Goal: Task Accomplishment & Management: Use online tool/utility

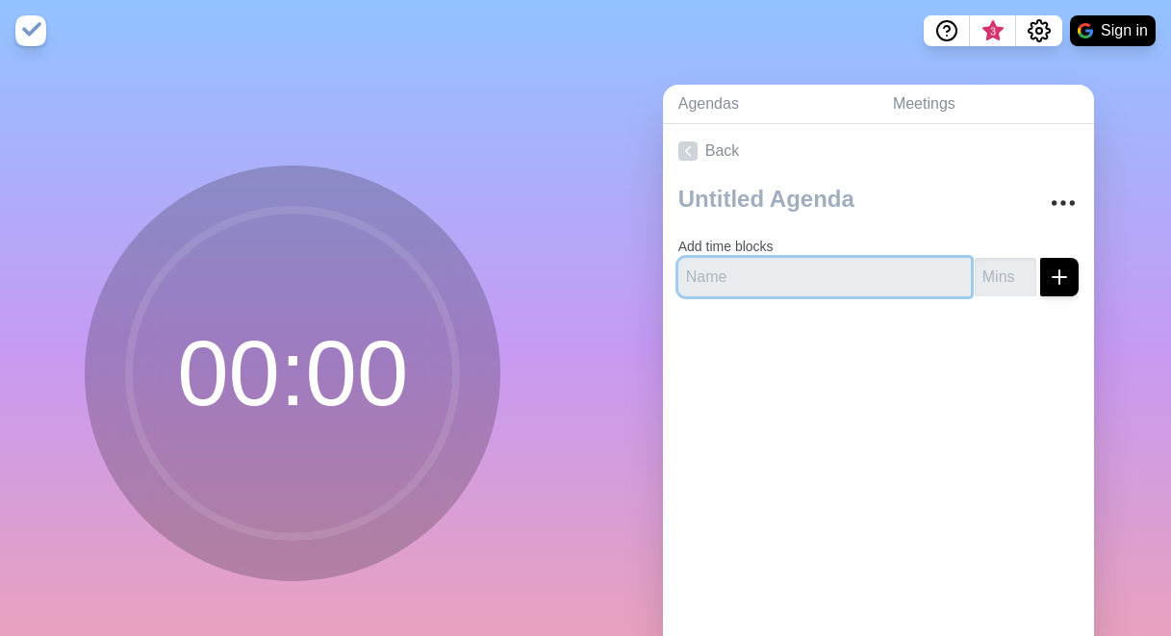
click at [829, 270] on input "text" at bounding box center [824, 277] width 292 height 38
type input "MAKE GIRLS BEDS"
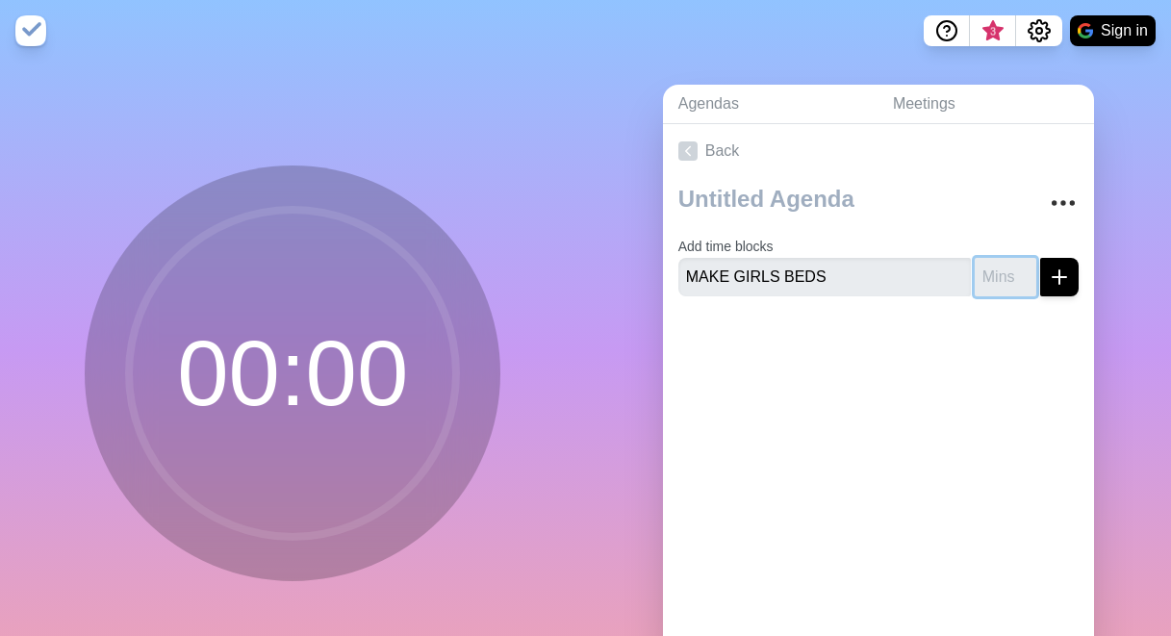
type input "5"
type input "10"
click at [1055, 274] on icon "submit" at bounding box center [1059, 277] width 23 height 23
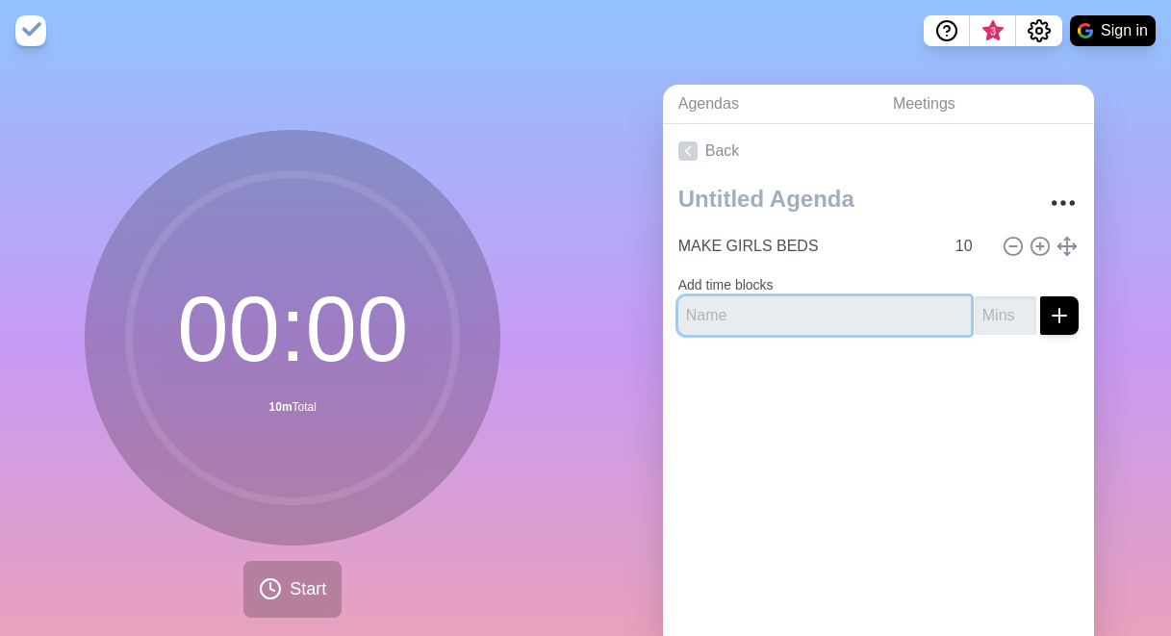
click at [805, 318] on input "text" at bounding box center [824, 315] width 292 height 38
type input "LAUNDRY"
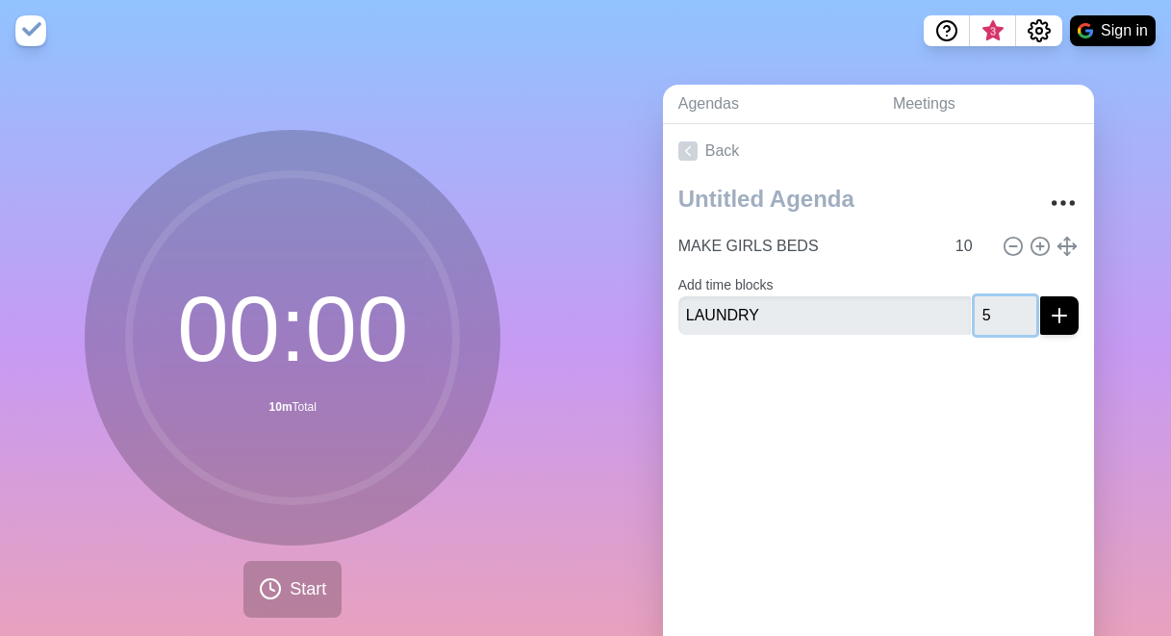
type input "5"
click at [1040, 296] on button "submit" at bounding box center [1059, 315] width 38 height 38
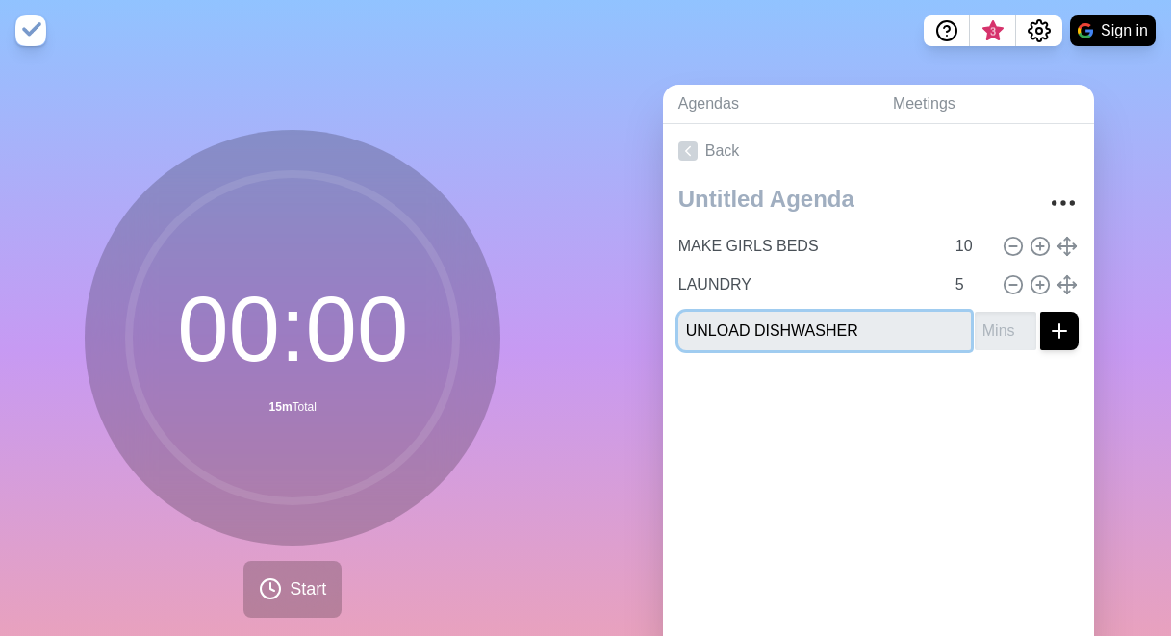
type input "UNLOAD DISHWASHER"
type input "15"
click at [1045, 327] on button "submit" at bounding box center [1059, 331] width 38 height 38
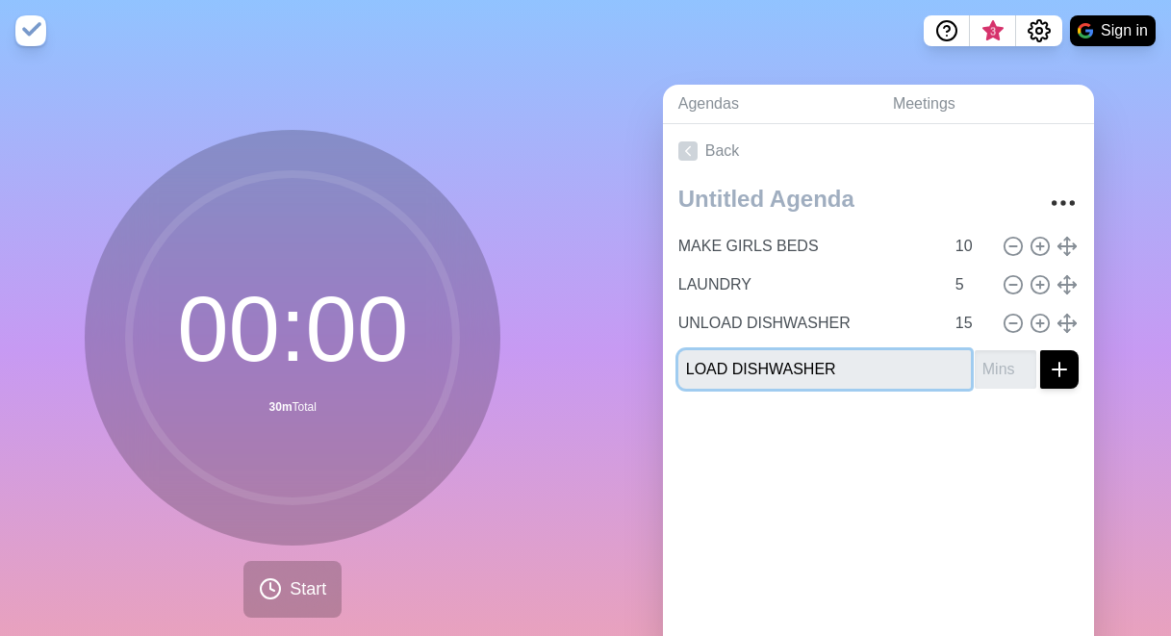
type input "LOAD DISHWASHER"
type input "15"
click at [1040, 350] on button "submit" at bounding box center [1059, 369] width 38 height 38
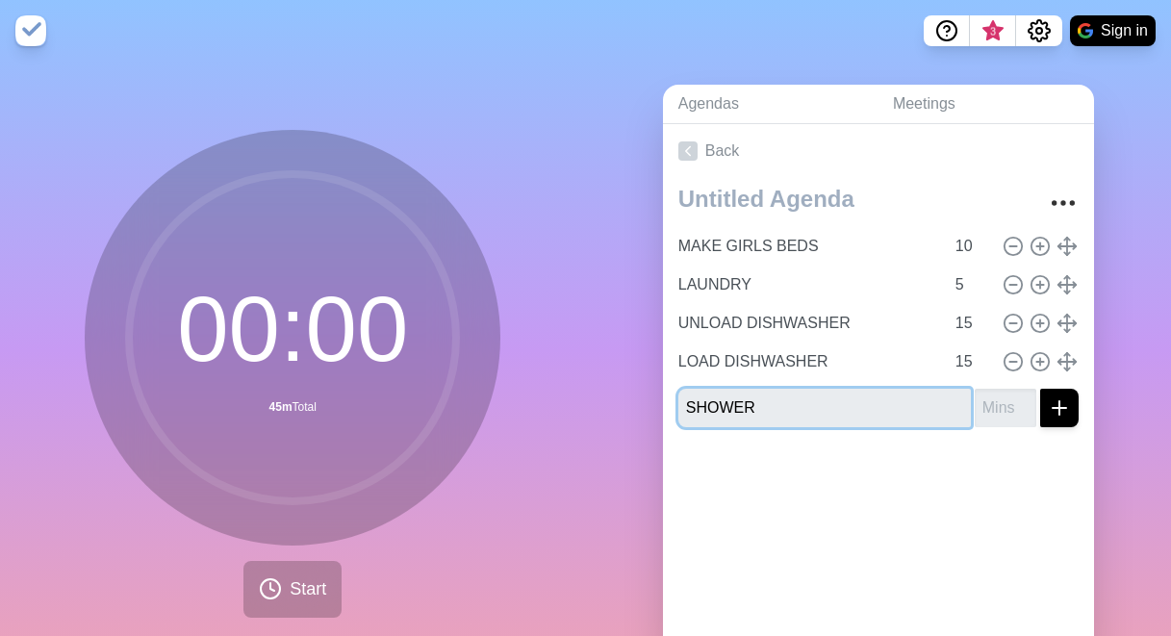
type input "SHOWER"
type input "15"
click at [1040, 389] on button "submit" at bounding box center [1059, 408] width 38 height 38
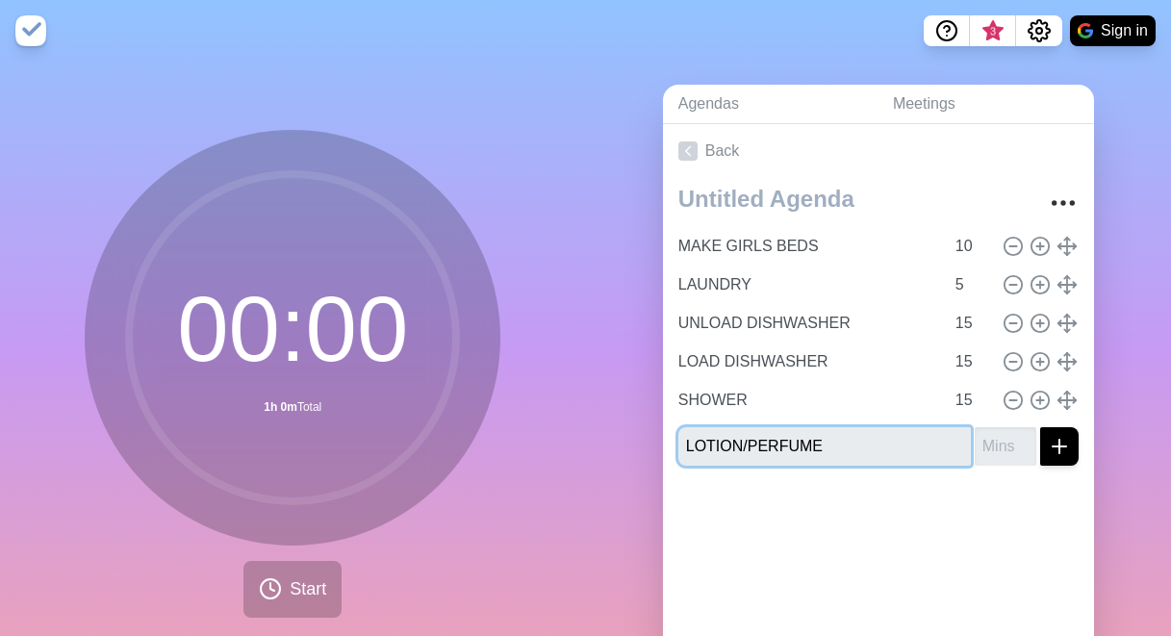
type input "LOTION/PERFUME"
type input "1"
type input "10"
click at [1040, 427] on button "submit" at bounding box center [1059, 446] width 38 height 38
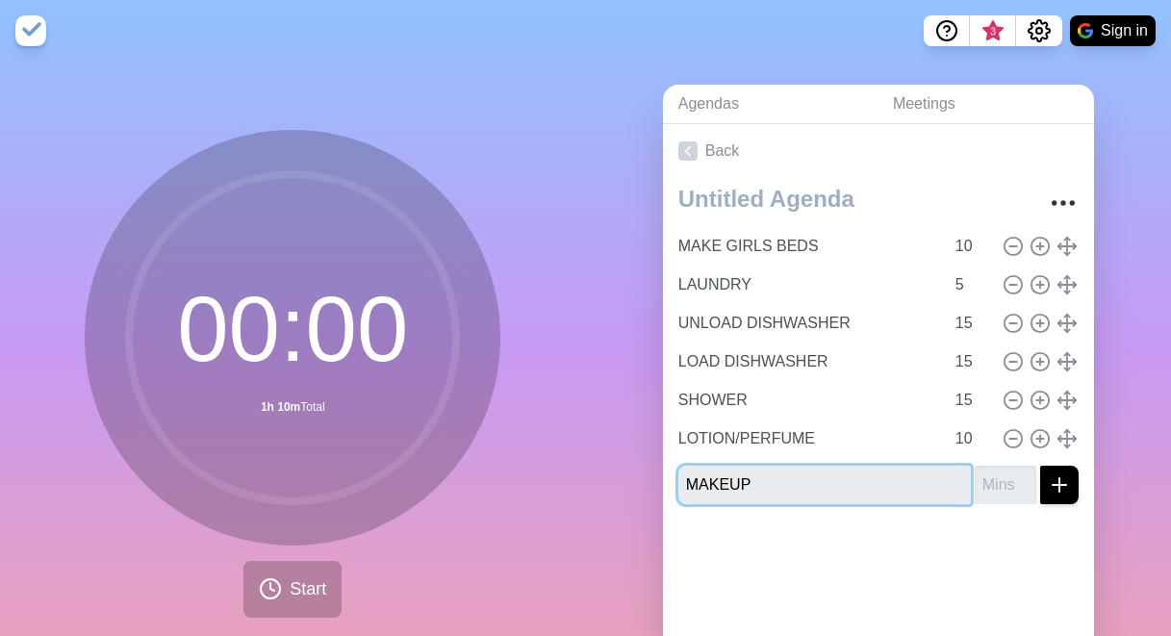
type input "MAKEUP"
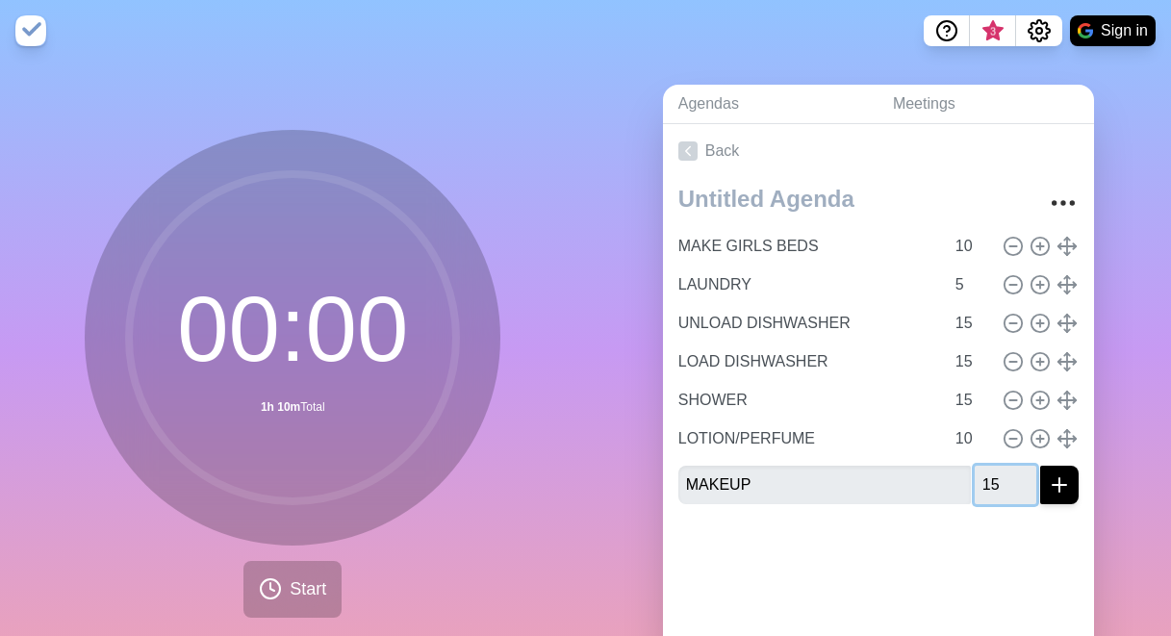
type input "15"
click at [1040, 466] on button "submit" at bounding box center [1059, 485] width 38 height 38
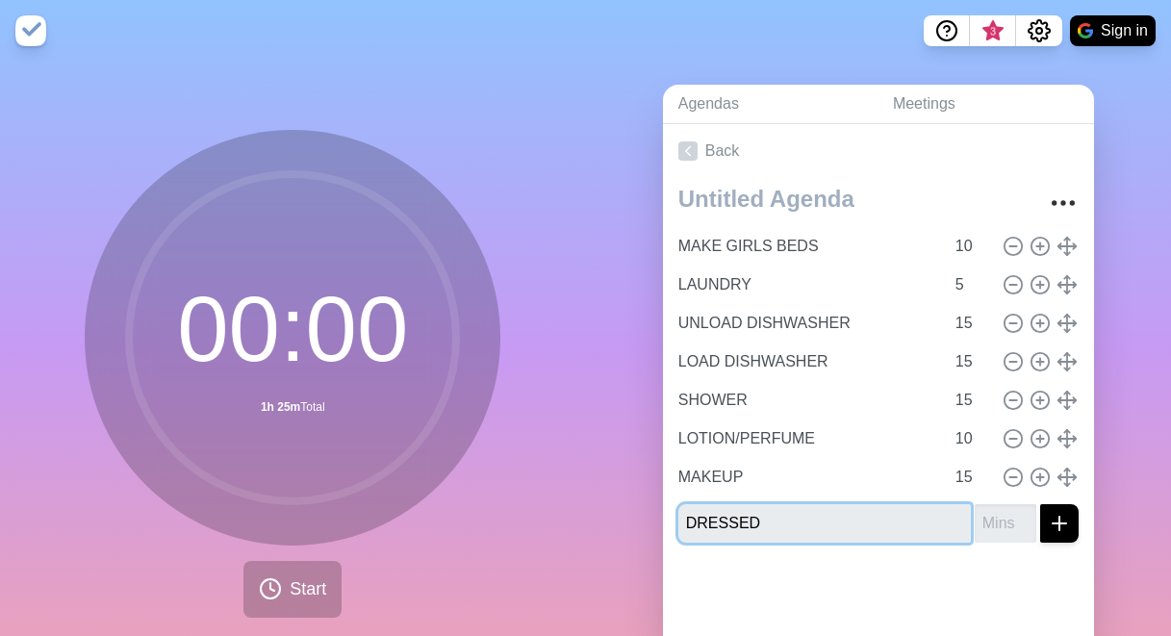
type input "DRESSED"
type input "1"
type input "10"
click at [1040, 504] on button "submit" at bounding box center [1059, 523] width 38 height 38
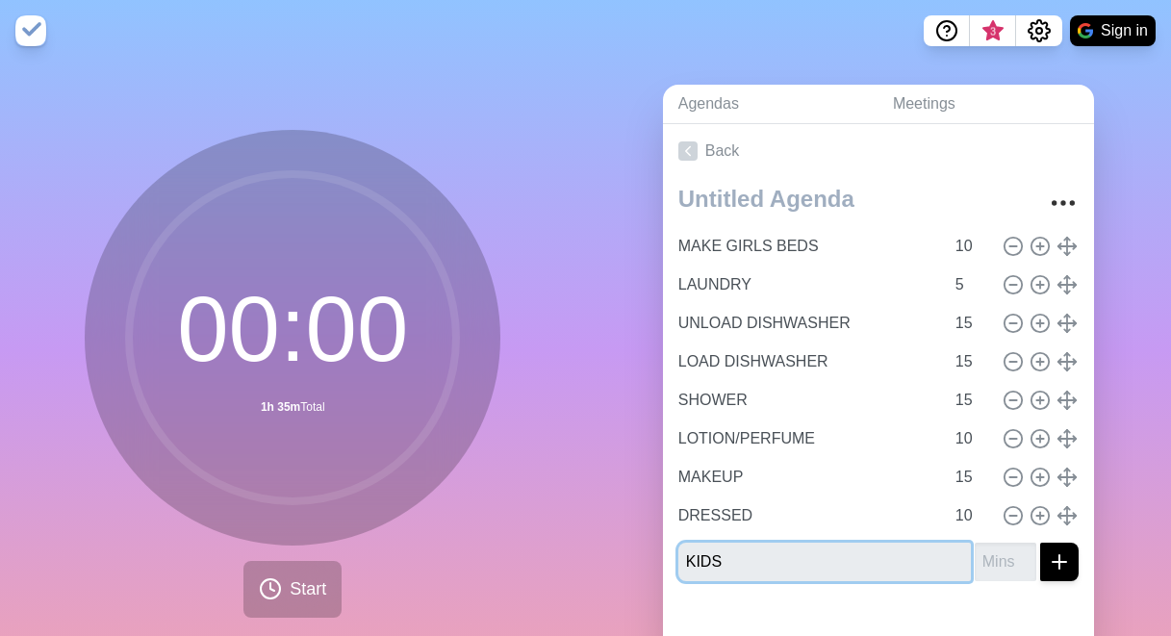
type input "KIDS"
type input "20"
click at [1040, 543] on button "submit" at bounding box center [1059, 562] width 38 height 38
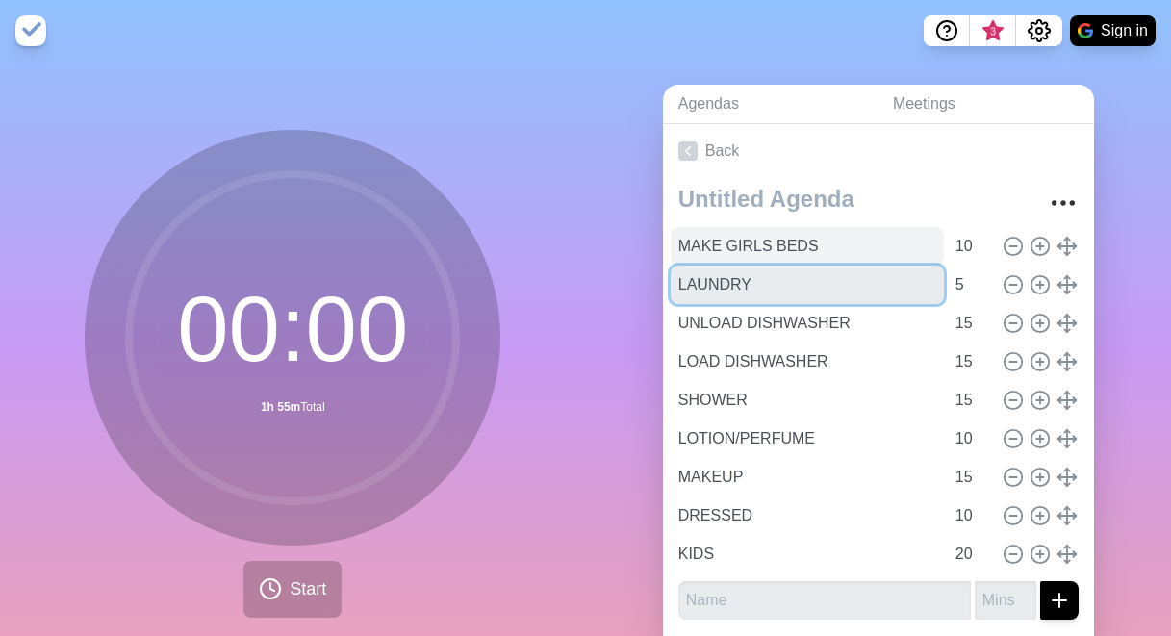
drag, startPoint x: 810, startPoint y: 296, endPoint x: 816, endPoint y: 244, distance: 52.3
click at [816, 244] on div "MAKE GIRLS BEDS 10 LAUNDRY 5 UNLOAD DISHWASHER 15 LOAD DISHWASHER 15 SHOWER 15 …" at bounding box center [878, 400] width 400 height 346
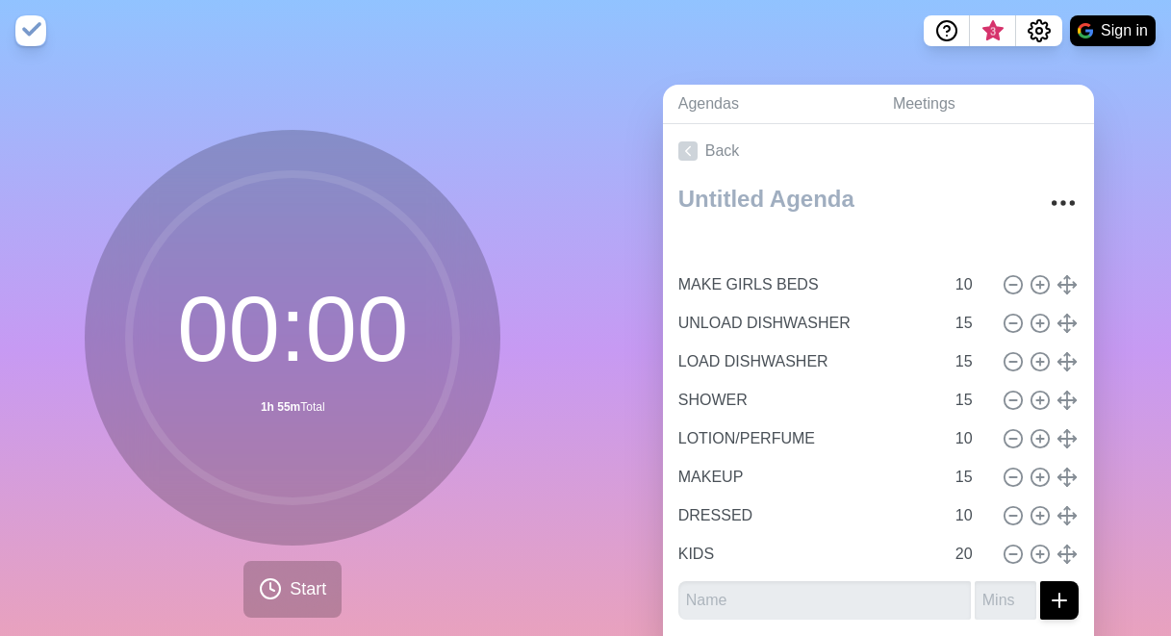
drag, startPoint x: 1065, startPoint y: 285, endPoint x: 1065, endPoint y: 262, distance: 23.1
type input "LAUNDRY"
type input "5"
type input "MAKE GIRLS BEDS"
type input "10"
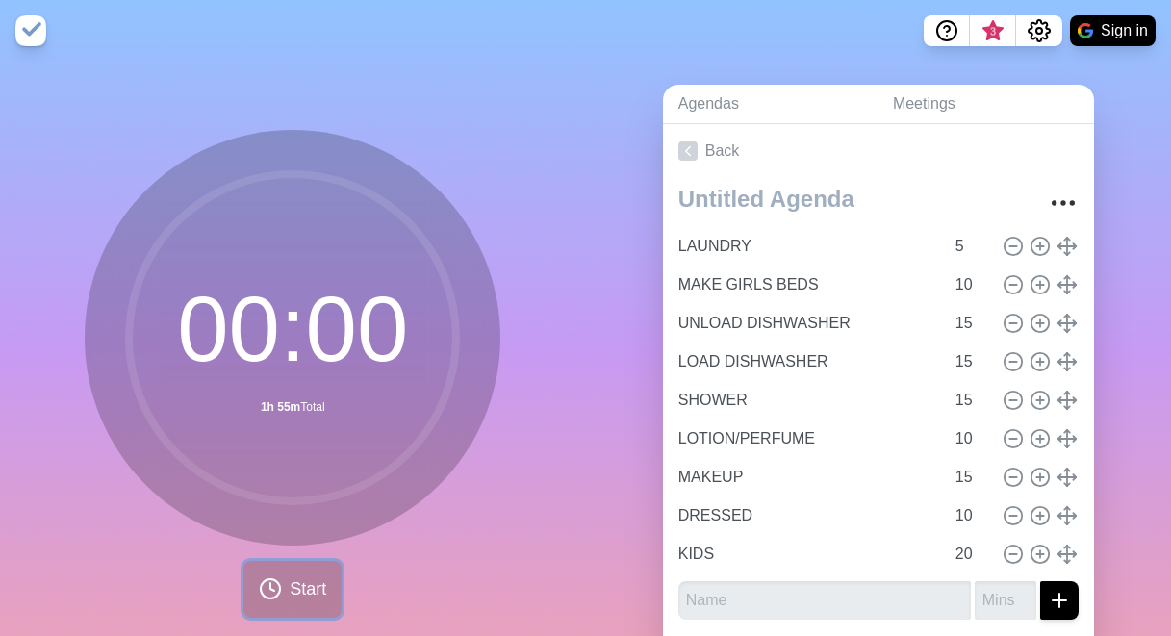
click at [264, 586] on icon at bounding box center [270, 588] width 23 height 23
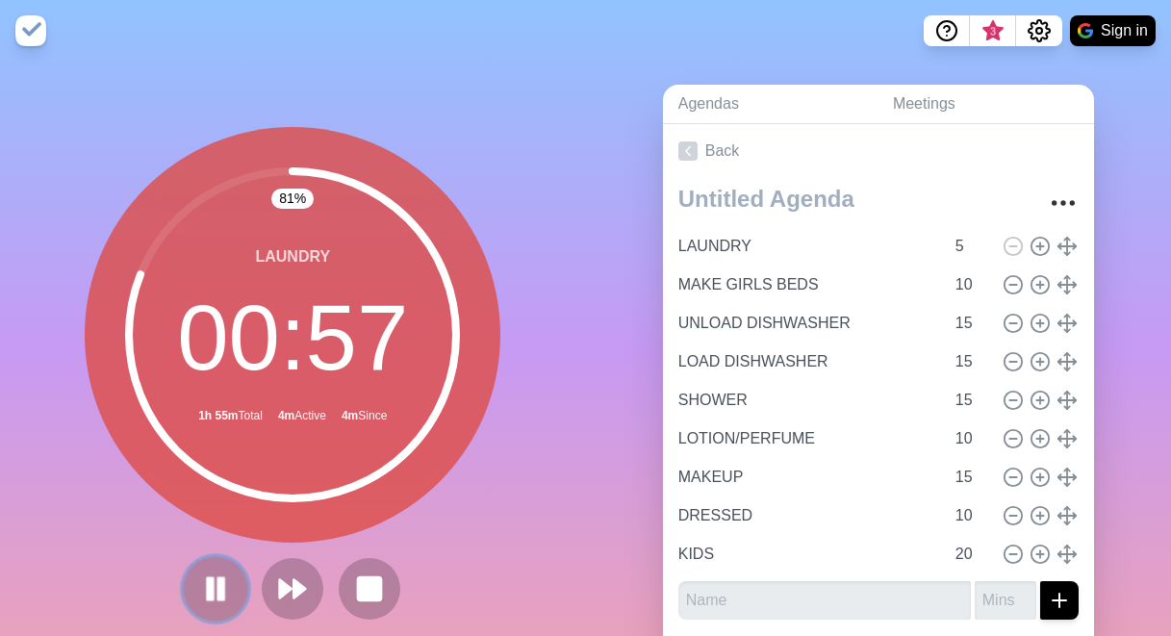
click at [215, 582] on icon at bounding box center [215, 588] width 33 height 33
click at [38, 20] on img at bounding box center [30, 30] width 31 height 31
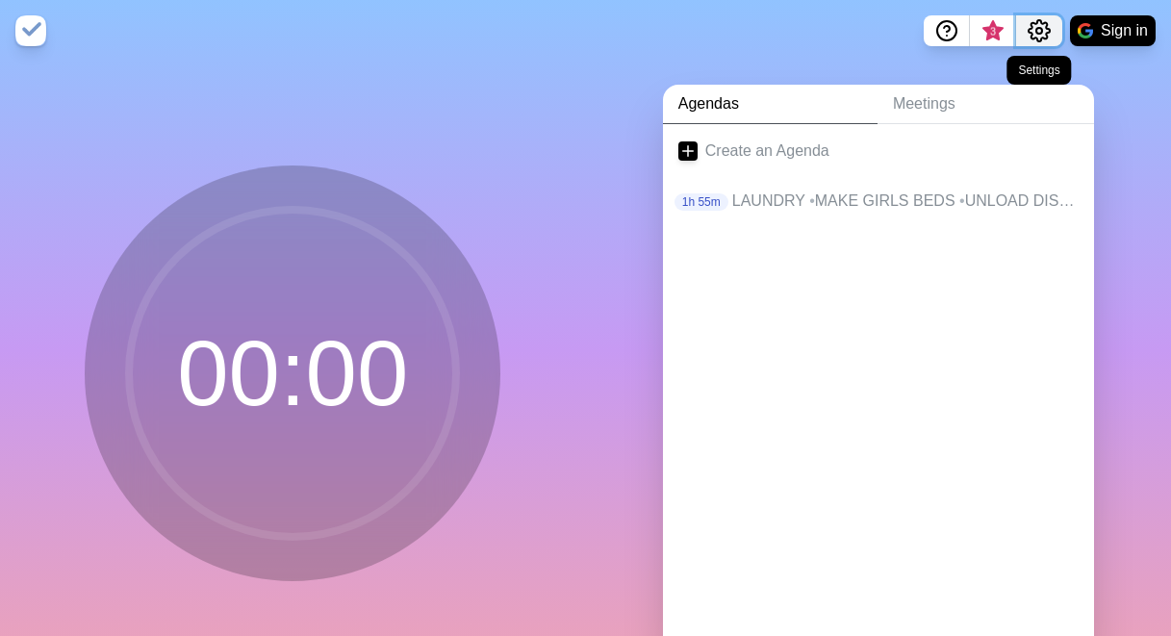
click at [1043, 40] on icon "Settings" at bounding box center [1039, 30] width 23 height 23
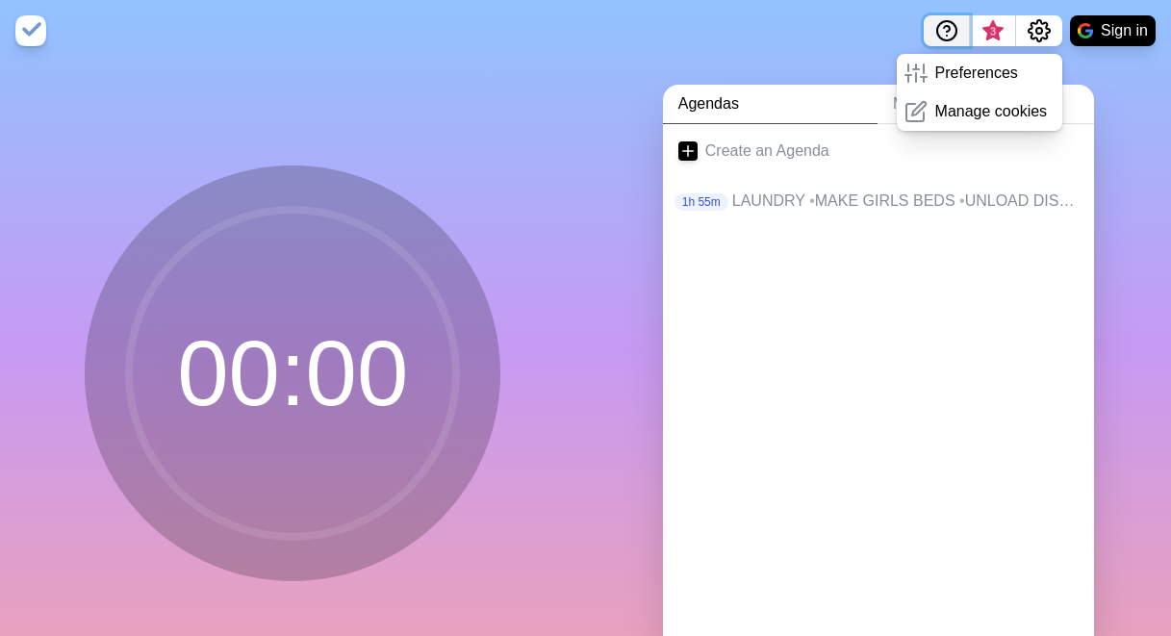
click at [935, 40] on icon "Help" at bounding box center [946, 30] width 23 height 23
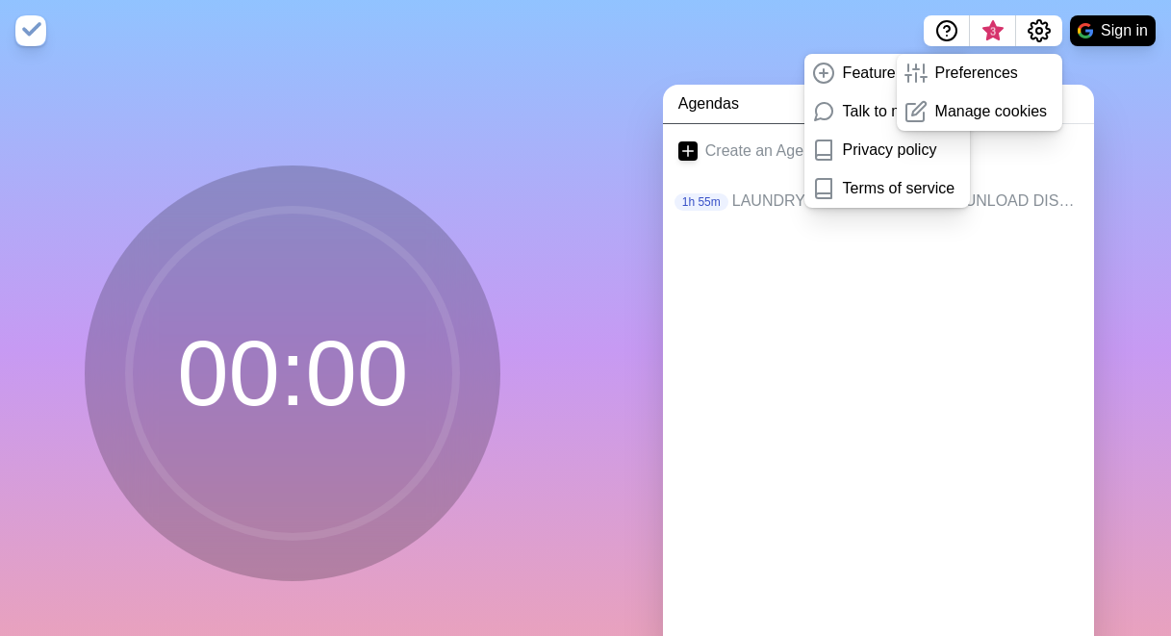
click at [790, 13] on nav "Feature request Talk to me Privacy policy Terms of service 3 Preferences Manage…" at bounding box center [585, 31] width 1171 height 62
click at [793, 343] on div "Create an Agenda 1h 55m LAUNDRY • MAKE GIRLS BEDS • UNLOAD DISHWASHER • LOAD DI…" at bounding box center [878, 393] width 431 height 538
click at [751, 198] on p "LAUNDRY • MAKE GIRLS BEDS • UNLOAD DISHWASHER • LOAD DISHWASHER • SHOWER • LOTI…" at bounding box center [905, 201] width 346 height 23
